Goal: Task Accomplishment & Management: Complete application form

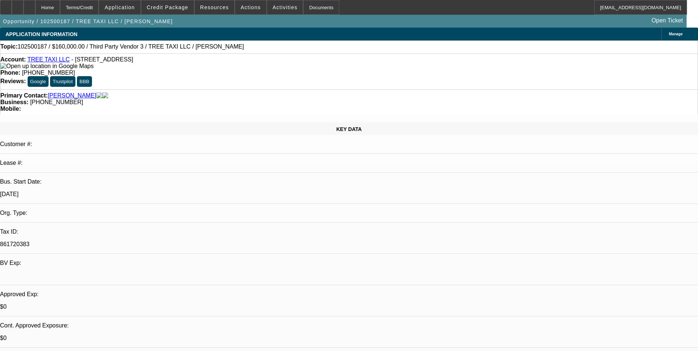
select select "0"
select select "2"
select select "0.1"
select select "1"
select select "2"
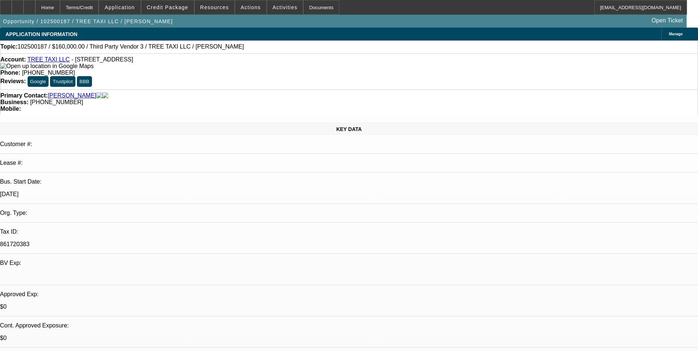
select select "4"
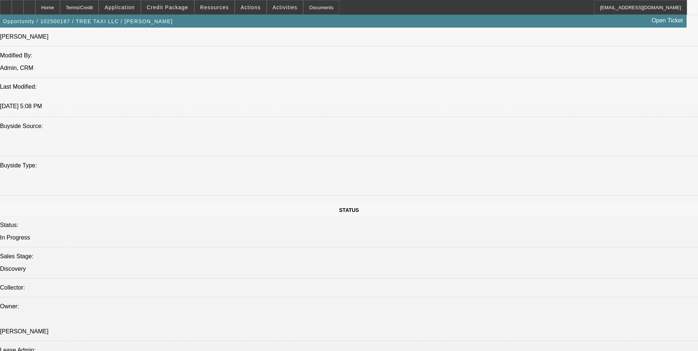
scroll to position [884, 0]
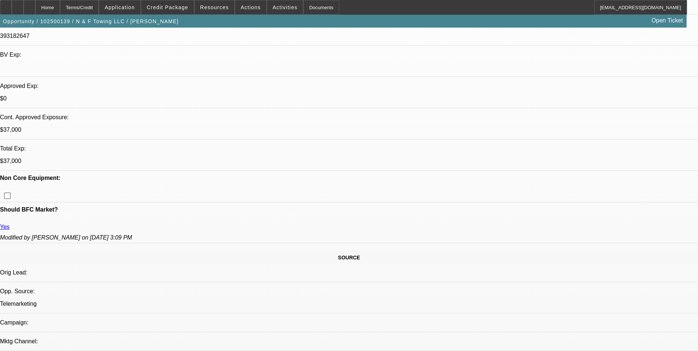
select select "0"
select select "2"
select select "0"
select select "2"
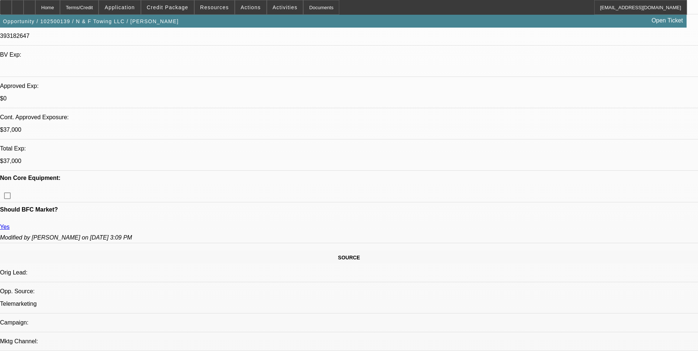
select select "0"
select select "2"
select select "0.1"
select select "0"
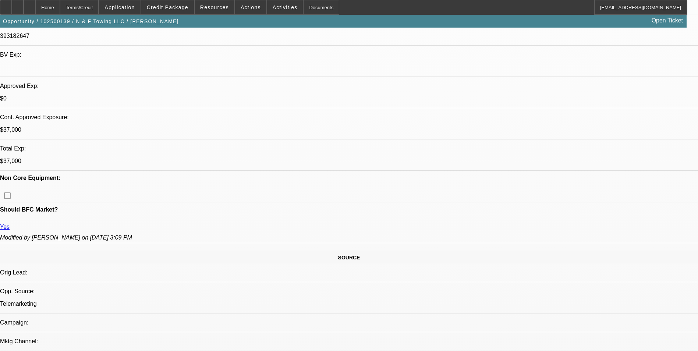
select select "2"
select select "0.1"
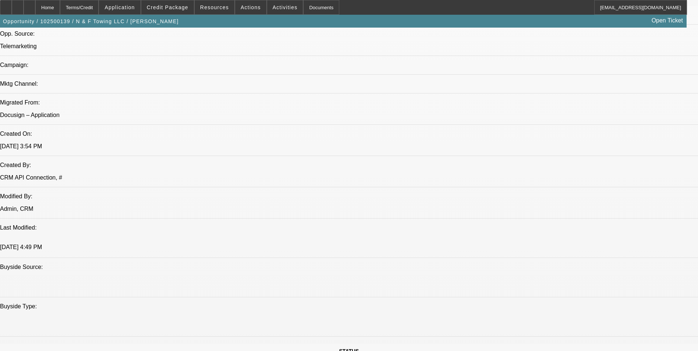
select select "1"
select select "2"
select select "6"
select select "1"
select select "2"
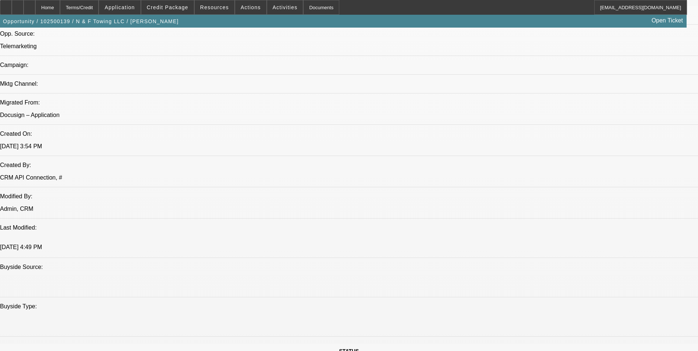
select select "6"
select select "1"
select select "2"
select select "4"
select select "1"
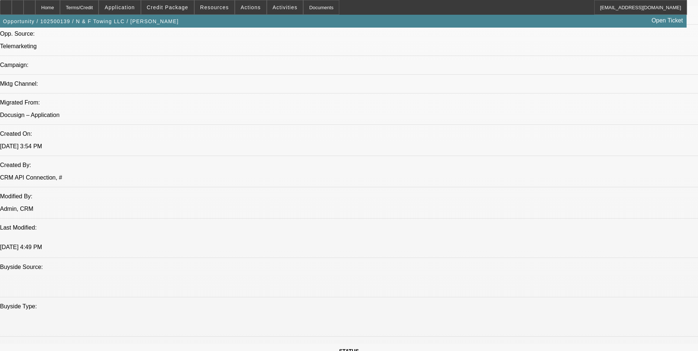
select select "2"
select select "4"
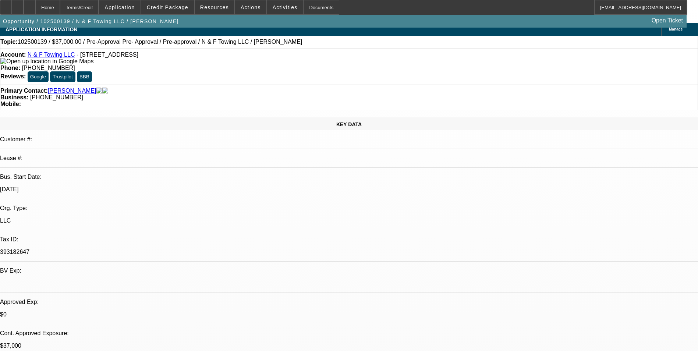
scroll to position [0, 0]
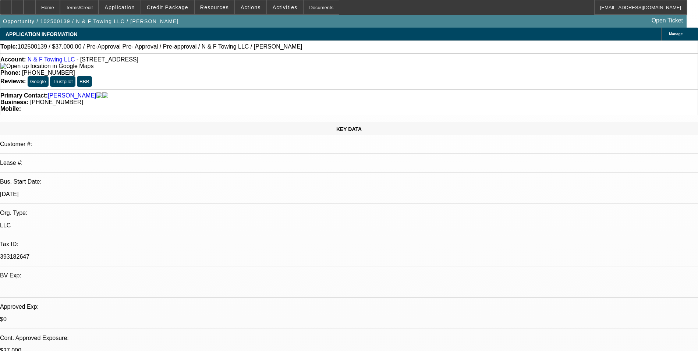
click at [74, 92] on link "Torres, Fernando" at bounding box center [72, 95] width 49 height 7
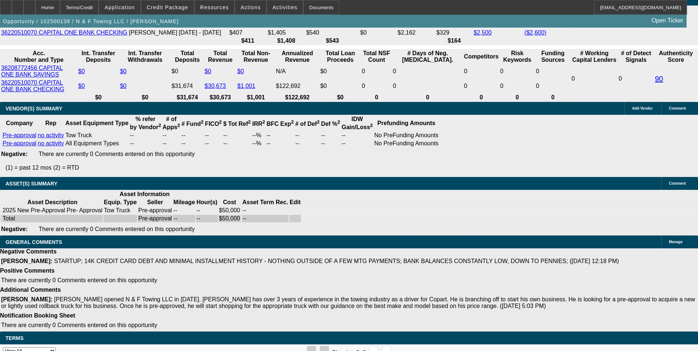
scroll to position [1380, 0]
